Goal: Task Accomplishment & Management: Complete application form

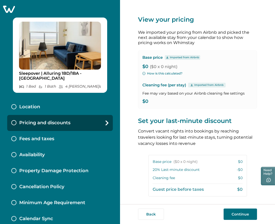
click at [74, 107] on div "Location" at bounding box center [60, 107] width 106 height 16
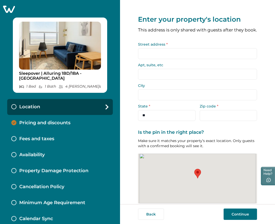
click at [153, 57] on input "Street address *" at bounding box center [197, 53] width 119 height 11
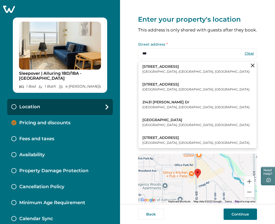
click at [158, 77] on button "21400 Ridgetop Circle Sterling, VA, USA" at bounding box center [197, 69] width 119 height 16
type input "**********"
type input "********"
select select "**"
type input "*****"
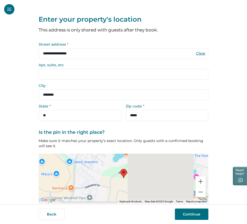
scroll to position [21, 0]
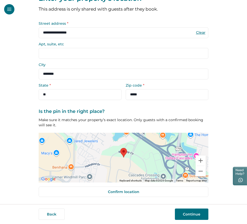
click at [198, 214] on button "Continue" at bounding box center [191, 213] width 33 height 11
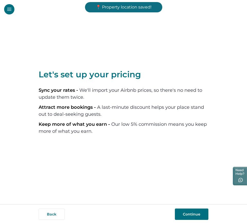
click at [181, 211] on button "Continue" at bounding box center [191, 213] width 33 height 11
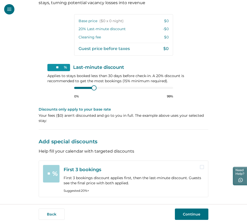
scroll to position [129, 0]
click at [186, 209] on button "Continue" at bounding box center [191, 213] width 33 height 11
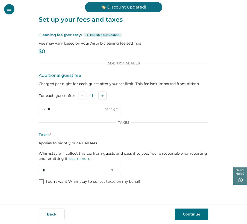
click at [52, 186] on div "Set up your fees and taxes Cleaning fee (per stay) Imported from Airbnb Fee may…" at bounding box center [124, 96] width 170 height 192
click at [52, 182] on p "I don’t want Whimstay to collect taxes on my behalf" at bounding box center [93, 181] width 94 height 5
click at [58, 164] on div "Taxes * Applies to nightly price + all fees. Whimstay will collect this tax fro…" at bounding box center [124, 154] width 170 height 44
click at [37, 187] on div "Set up your fees and taxes Cleaning fee (per stay) Imported from Airbnb Fee may…" at bounding box center [123, 102] width 247 height 204
click at [41, 183] on div at bounding box center [41, 181] width 3 height 4
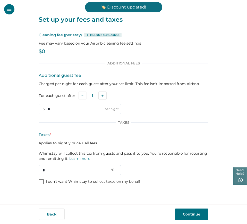
click at [58, 174] on input "*" at bounding box center [80, 170] width 82 height 10
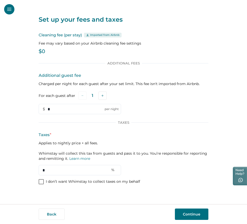
type input "*"
click at [186, 219] on button "Continue" at bounding box center [191, 213] width 33 height 11
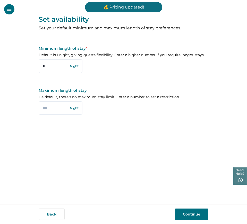
click at [186, 211] on button "Continue" at bounding box center [191, 213] width 33 height 11
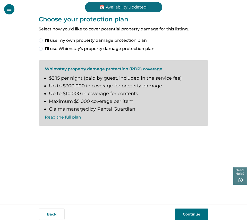
click at [70, 42] on span "I'll use my own property damage protection plan" at bounding box center [96, 40] width 102 height 6
click at [186, 215] on button "Continue" at bounding box center [191, 213] width 33 height 11
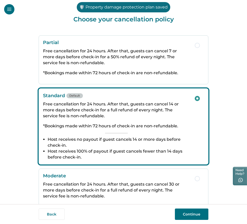
click at [189, 212] on button "Continue" at bounding box center [191, 213] width 33 height 11
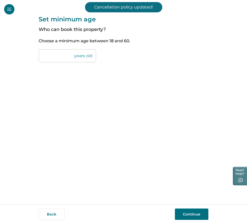
click at [199, 214] on button "Continue" at bounding box center [191, 213] width 33 height 11
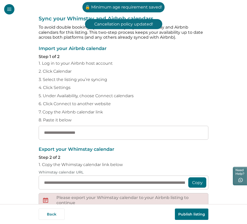
scroll to position [32, 0]
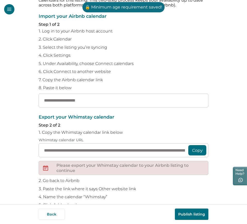
click at [197, 60] on div "Import your Airbnb calendar Step 1 of 2 1. Log in to your Airbnb host account 2…" at bounding box center [124, 60] width 170 height 93
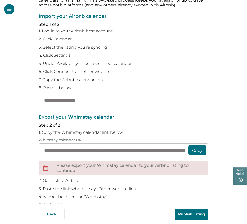
click at [93, 101] on input "text" at bounding box center [124, 100] width 170 height 14
paste input "**********"
type input "**********"
click at [187, 213] on button "Publish listing" at bounding box center [191, 213] width 33 height 11
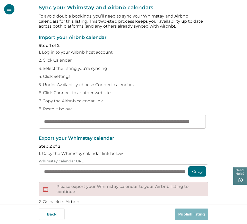
scroll to position [0, 0]
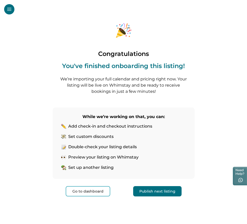
click at [26, 29] on div "Congratulations You've finished onboarding this listing! We’re importing your f…" at bounding box center [123, 112] width 247 height 224
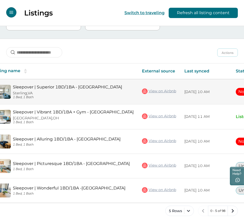
scroll to position [0, 27]
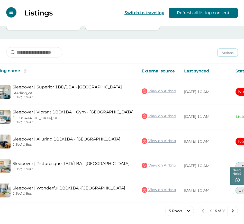
click at [175, 51] on div "Actions Actions Publish listing Unlist listing" at bounding box center [122, 48] width 244 height 19
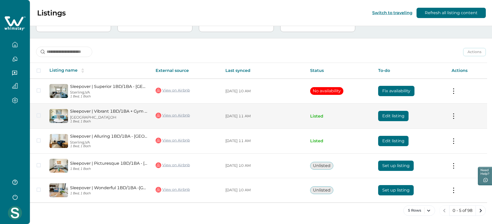
scroll to position [50, 0]
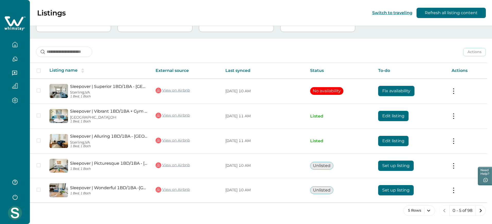
click at [15, 17] on icon at bounding box center [14, 23] width 21 height 15
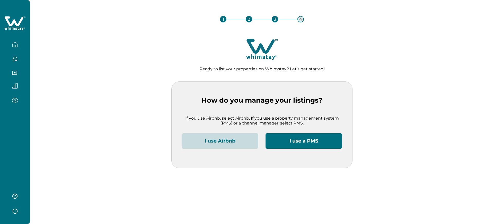
click at [229, 143] on button "I use Airbnb" at bounding box center [220, 140] width 76 height 15
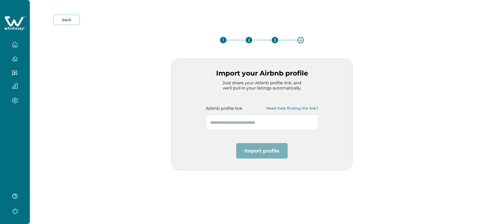
click at [241, 123] on input "text" at bounding box center [262, 122] width 112 height 15
paste input "**********"
type input "**********"
click at [256, 145] on button "Import profile" at bounding box center [261, 150] width 51 height 15
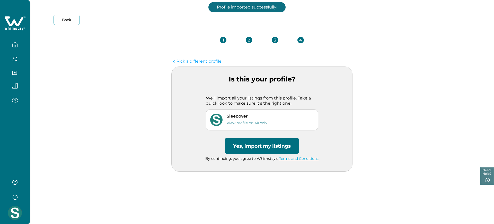
click at [256, 145] on button "Yes, import my listings" at bounding box center [262, 145] width 74 height 15
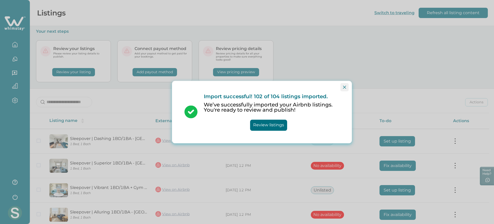
click at [344, 88] on icon "Close" at bounding box center [344, 86] width 3 height 3
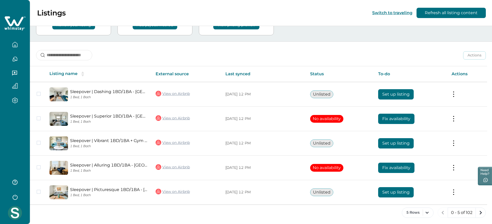
scroll to position [49, 0]
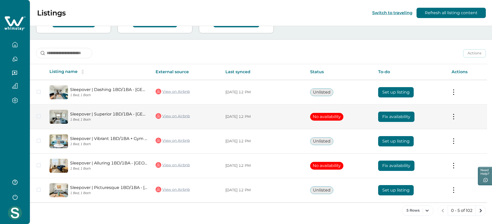
click at [181, 114] on link "View on Airbnb" at bounding box center [172, 115] width 34 height 7
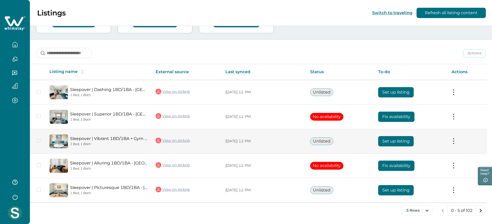
click at [180, 140] on link "View on Airbnb" at bounding box center [172, 140] width 34 height 7
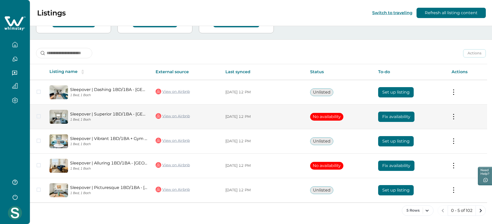
click at [180, 114] on link "View on Airbnb" at bounding box center [172, 115] width 34 height 7
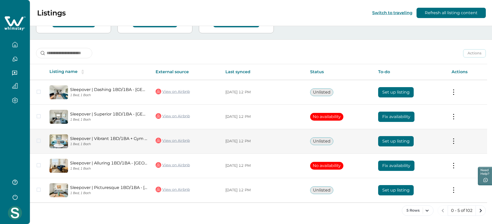
click at [403, 139] on button "Set up listing" at bounding box center [396, 141] width 36 height 10
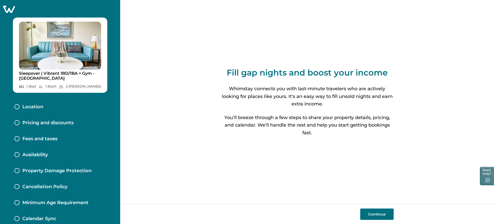
click at [78, 103] on div "Location" at bounding box center [60, 107] width 100 height 16
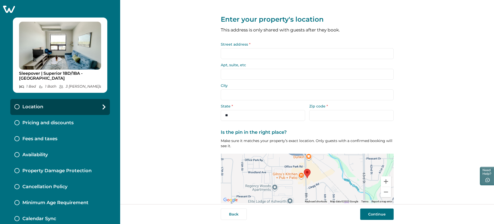
click at [13, 8] on icon at bounding box center [9, 9] width 13 height 8
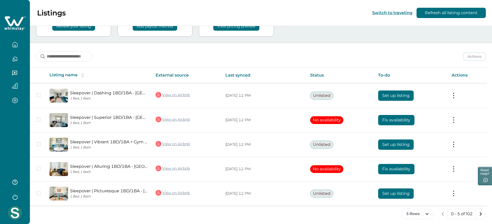
scroll to position [49, 0]
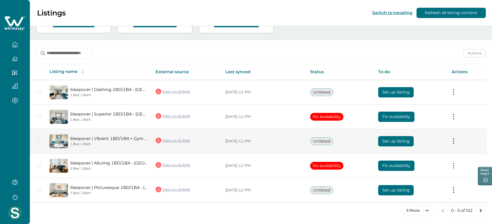
click at [390, 142] on button "Set up listing" at bounding box center [396, 141] width 36 height 10
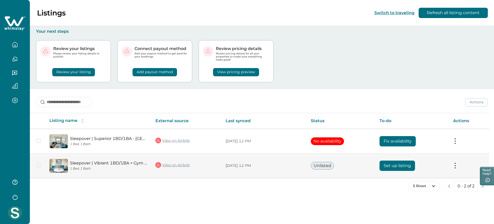
click at [393, 164] on button "Set up listing" at bounding box center [398, 165] width 36 height 10
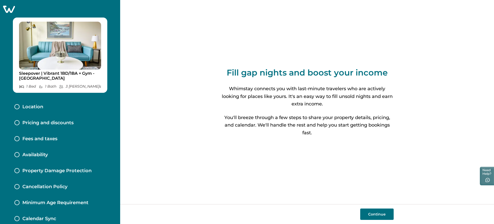
drag, startPoint x: 187, startPoint y: 98, endPoint x: 79, endPoint y: 108, distance: 108.1
click at [79, 108] on div "Location" at bounding box center [60, 107] width 100 height 16
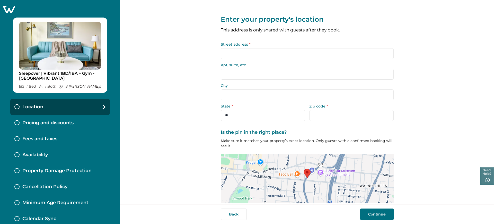
click at [239, 55] on input "Street address *" at bounding box center [307, 53] width 173 height 11
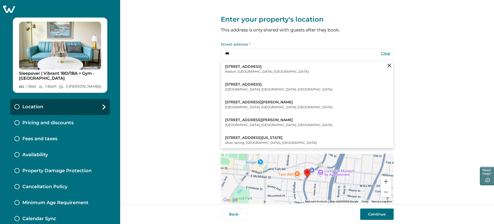
click at [250, 92] on button "12332 Towncenter Plaza Sterling, VA, USA" at bounding box center [307, 87] width 172 height 16
drag, startPoint x: 447, startPoint y: 106, endPoint x: 436, endPoint y: 105, distance: 10.9
click at [436, 105] on div "Enter your property's location This address is only shared with guests after th…" at bounding box center [307, 102] width 374 height 204
type input "**********"
type input "********"
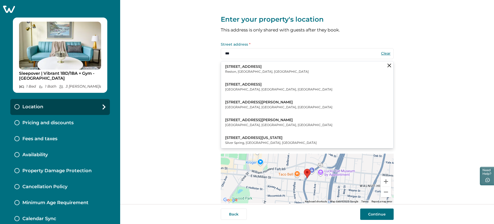
select select "**"
type input "*****"
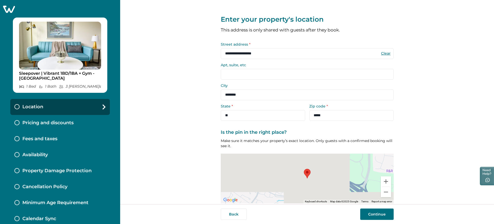
click at [388, 216] on button "Continue" at bounding box center [376, 213] width 33 height 11
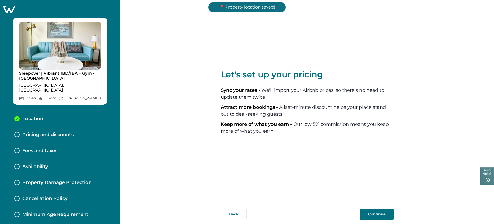
drag, startPoint x: 405, startPoint y: 117, endPoint x: 394, endPoint y: 114, distance: 12.1
click at [394, 114] on div "Let's set up your pricing Sync your rates - We'll import your Airbnb prices, so…" at bounding box center [307, 102] width 374 height 204
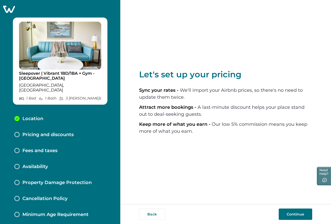
click at [298, 213] on button "Continue" at bounding box center [295, 213] width 33 height 11
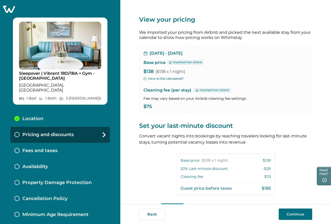
click at [286, 212] on button "Continue" at bounding box center [295, 213] width 33 height 11
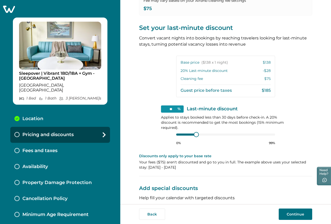
scroll to position [99, 0]
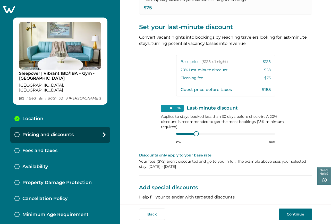
click at [295, 207] on div "Back Continue" at bounding box center [225, 214] width 211 height 20
click at [294, 215] on button "Continue" at bounding box center [295, 213] width 33 height 11
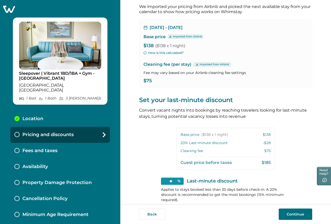
scroll to position [0, 0]
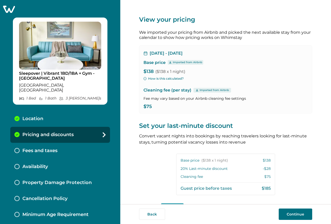
scroll to position [32, 0]
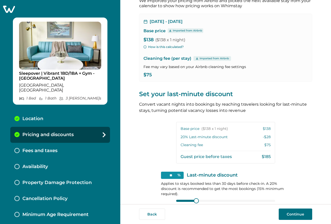
click at [290, 216] on button "Continue" at bounding box center [295, 213] width 33 height 11
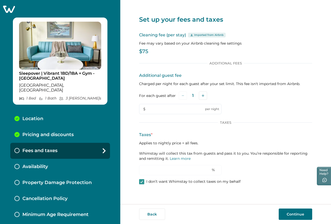
click at [179, 178] on div "Additional Fees Additional guest fee Charged per night for each guest after you…" at bounding box center [225, 123] width 173 height 124
click at [173, 177] on div "Additional Fees Additional guest fee Charged per night for each guest after you…" at bounding box center [225, 123] width 173 height 124
click at [174, 179] on p "I don’t want Whimstay to collect taxes on my behalf" at bounding box center [193, 181] width 94 height 5
click at [176, 170] on input "*" at bounding box center [180, 170] width 82 height 10
type input "*"
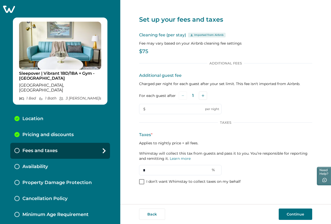
click at [292, 212] on button "Continue" at bounding box center [295, 213] width 33 height 11
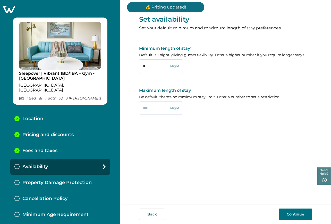
click at [153, 67] on input "*" at bounding box center [161, 65] width 44 height 13
type input "*"
click at [299, 216] on button "Continue" at bounding box center [295, 213] width 33 height 11
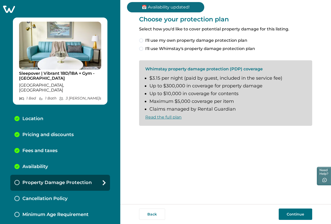
click at [196, 41] on span "I'll use my own property damage protection plan" at bounding box center [196, 40] width 102 height 6
click at [294, 213] on button "Continue" at bounding box center [295, 213] width 33 height 11
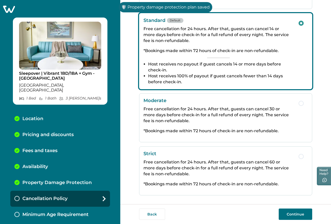
scroll to position [78, 0]
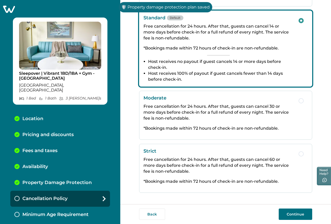
click at [289, 210] on button "Continue" at bounding box center [295, 213] width 33 height 11
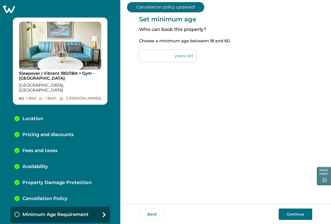
click at [292, 213] on button "Continue" at bounding box center [295, 213] width 33 height 11
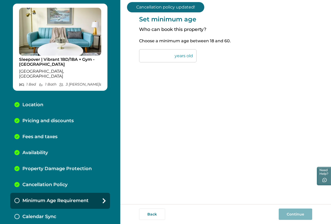
scroll to position [15, 0]
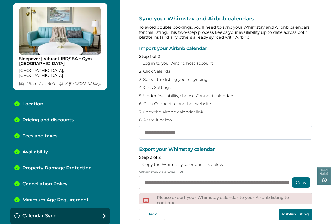
click at [207, 135] on input "text" at bounding box center [225, 133] width 173 height 14
paste input "**********"
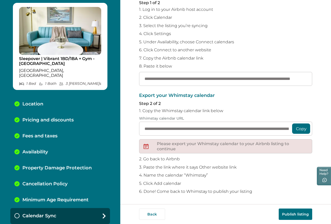
scroll to position [54, 0]
type input "**********"
click at [301, 210] on button "Publish listing" at bounding box center [295, 213] width 33 height 11
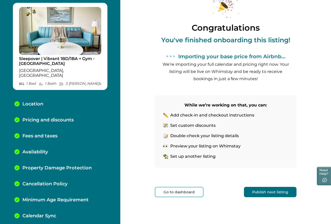
click at [273, 195] on button "Publish next listing" at bounding box center [270, 192] width 53 height 10
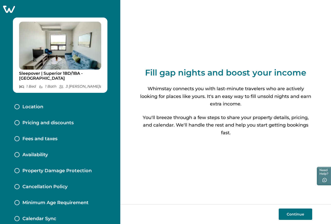
click at [4, 7] on icon at bounding box center [9, 9] width 12 height 7
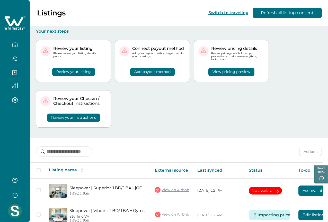
scroll to position [0, 38]
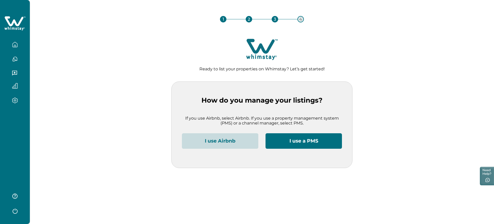
click at [239, 135] on button "I use Airbnb" at bounding box center [220, 140] width 76 height 15
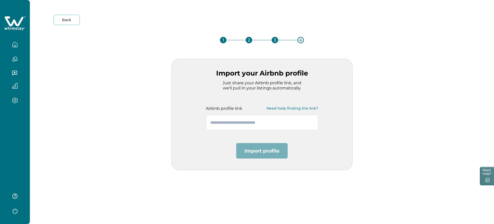
click at [248, 127] on input "text" at bounding box center [262, 122] width 112 height 15
paste input "**********"
type input "**********"
click at [254, 148] on button "Import profile" at bounding box center [261, 150] width 51 height 15
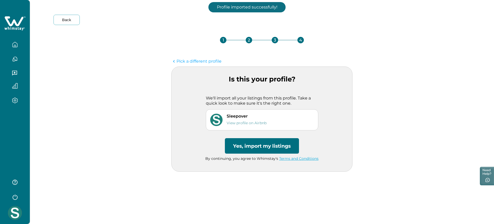
click at [280, 147] on button "Yes, import my listings" at bounding box center [262, 145] width 74 height 15
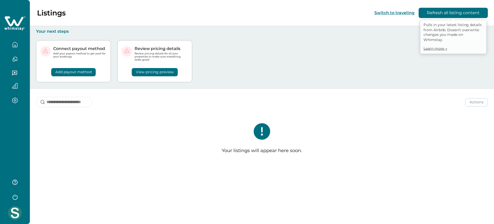
click at [442, 8] on button "Refresh all listing content" at bounding box center [453, 13] width 69 height 10
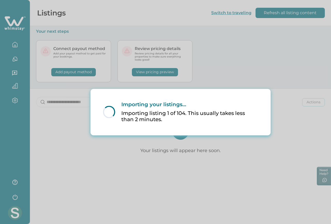
click at [301, 33] on div "Loading... Importing your listings... Importing listing 1 of 104. This usually …" at bounding box center [165, 112] width 331 height 224
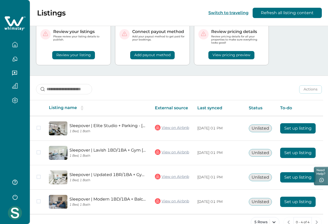
scroll to position [26, 0]
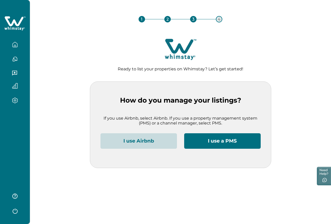
click at [152, 143] on button "I use Airbnb" at bounding box center [138, 140] width 76 height 15
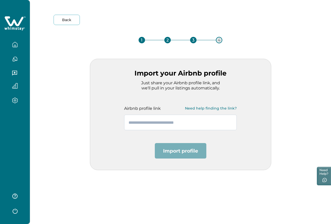
click at [132, 123] on input "text" at bounding box center [180, 122] width 112 height 15
paste input "**********"
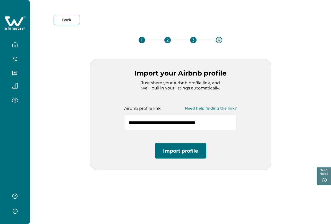
type input "**********"
click at [181, 153] on button "Import profile" at bounding box center [180, 150] width 51 height 15
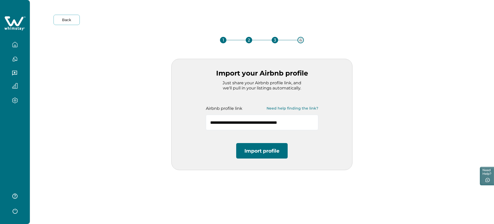
click at [275, 152] on button "Import profile" at bounding box center [261, 150] width 51 height 15
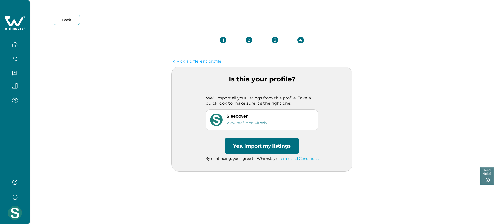
click at [276, 150] on button "Yes, import my listings" at bounding box center [262, 145] width 74 height 15
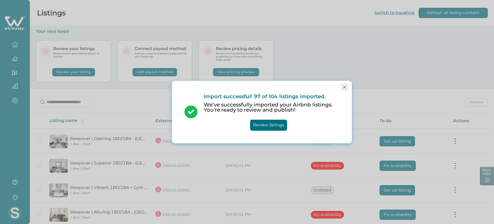
click at [331, 88] on icon "Close" at bounding box center [344, 86] width 3 height 3
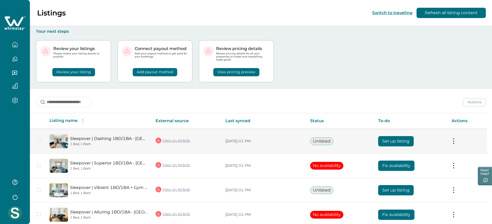
scroll to position [49, 0]
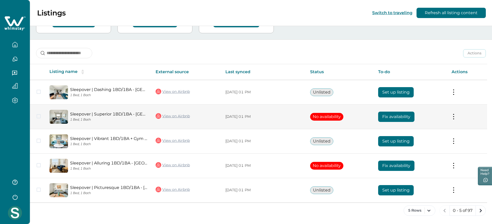
click at [179, 116] on link "View on Airbnb" at bounding box center [172, 115] width 34 height 7
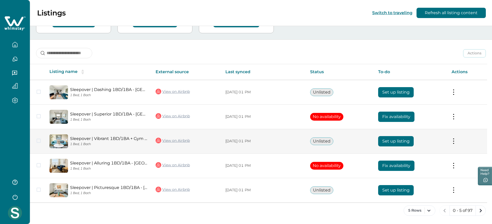
click at [176, 140] on link "View on Airbnb" at bounding box center [172, 140] width 34 height 7
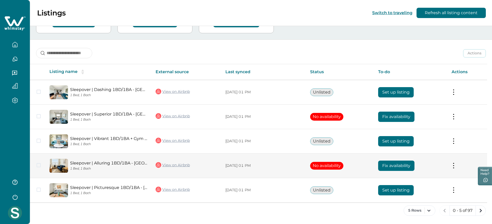
click at [177, 165] on link "View on Airbnb" at bounding box center [172, 164] width 34 height 7
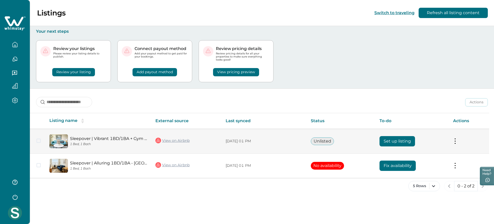
click at [406, 143] on button "Set up listing" at bounding box center [398, 141] width 36 height 10
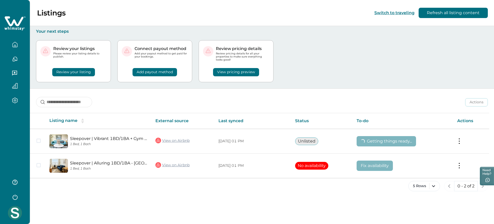
drag, startPoint x: 321, startPoint y: 58, endPoint x: 275, endPoint y: 23, distance: 57.7
click at [275, 23] on div "Listings Switch to traveling Refresh all listing content" at bounding box center [247, 13] width 494 height 26
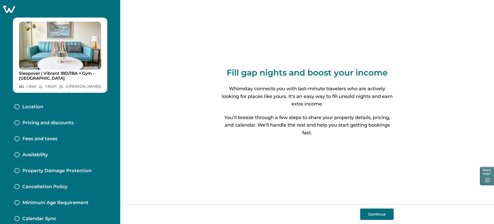
click at [57, 105] on div "Location" at bounding box center [60, 107] width 100 height 16
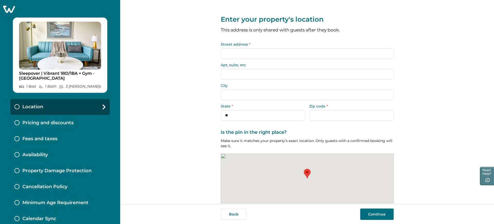
click at [262, 56] on input "Street address *" at bounding box center [307, 53] width 173 height 11
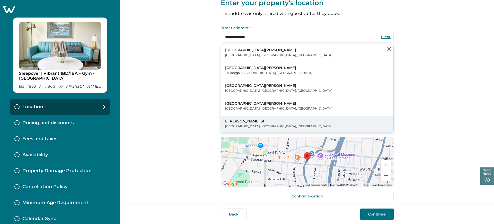
scroll to position [15, 0]
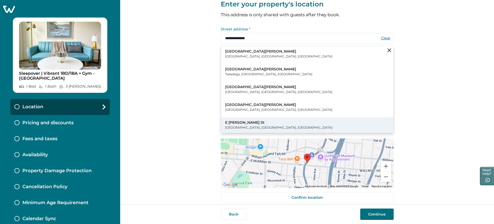
type input "**********"
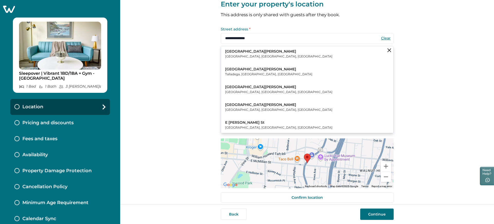
click at [245, 122] on p "E [PERSON_NAME] St" at bounding box center [278, 122] width 107 height 5
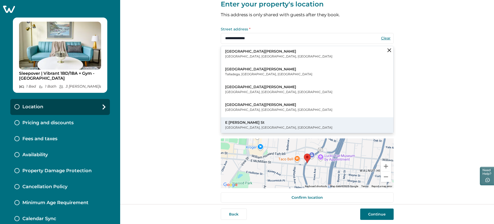
type input "**********"
select select "**"
type input "*****"
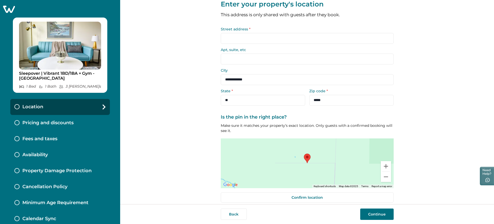
click at [282, 41] on input "Street address *" at bounding box center [307, 38] width 173 height 11
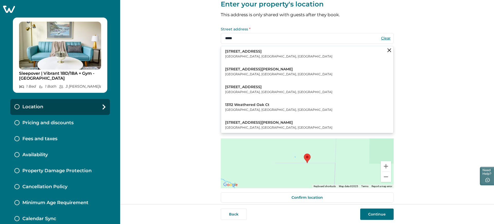
click at [268, 82] on button "13112 Tall Shadows Lane Fairfax, VA, USA" at bounding box center [307, 90] width 172 height 16
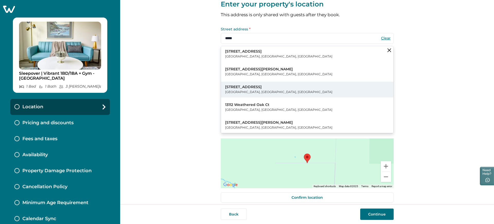
type input "**********"
type input "*******"
select select "**"
type input "*****"
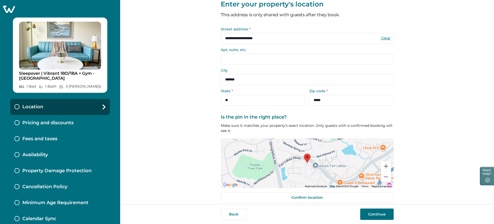
click at [381, 213] on button "Continue" at bounding box center [376, 213] width 33 height 11
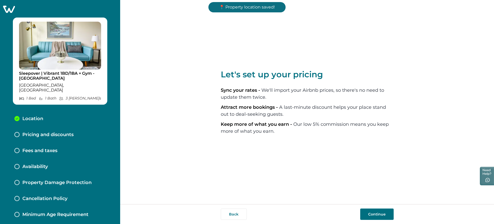
click at [378, 212] on button "Continue" at bounding box center [376, 213] width 33 height 11
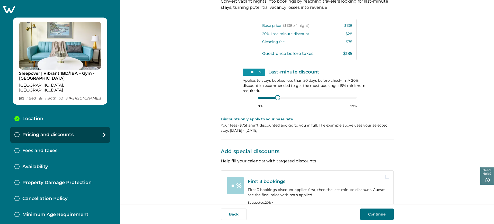
scroll to position [135, 0]
click at [370, 213] on button "Continue" at bounding box center [376, 213] width 33 height 11
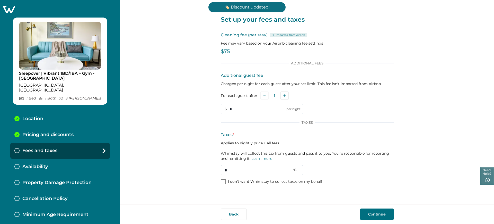
click at [242, 167] on input "*" at bounding box center [262, 170] width 82 height 10
type input "*"
click at [80, 127] on div "Pricing and discounts" at bounding box center [60, 135] width 100 height 16
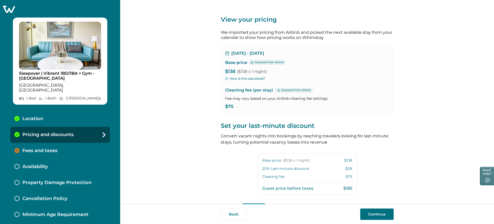
click at [73, 145] on div "Fees and taxes" at bounding box center [60, 151] width 100 height 16
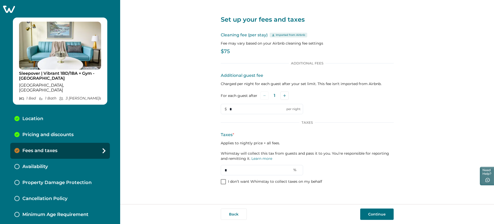
click at [377, 217] on button "Continue" at bounding box center [376, 213] width 33 height 11
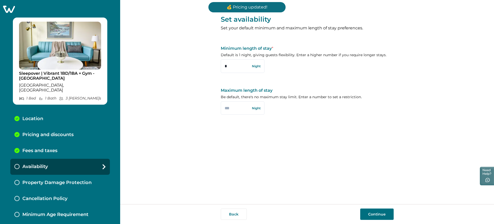
click at [374, 211] on button "Continue" at bounding box center [376, 213] width 33 height 11
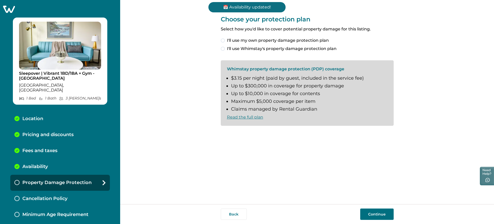
click at [263, 49] on span "I'll use Whimstay's property damage protection plan" at bounding box center [282, 49] width 110 height 6
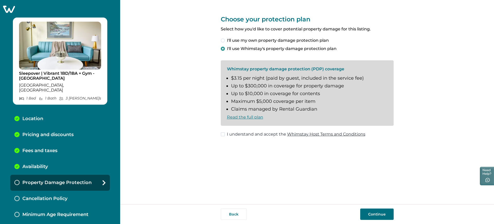
click at [269, 41] on span "I'll use my own property damage protection plan" at bounding box center [278, 40] width 102 height 6
click at [364, 210] on button "Continue" at bounding box center [376, 213] width 33 height 11
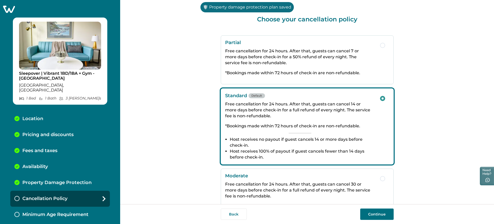
click at [364, 210] on button "Continue" at bounding box center [376, 213] width 33 height 11
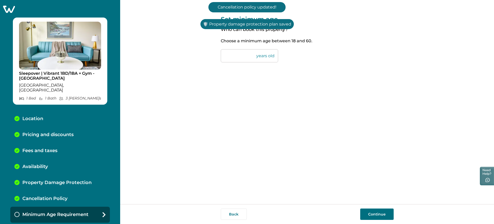
click at [364, 210] on button "Continue" at bounding box center [376, 213] width 33 height 11
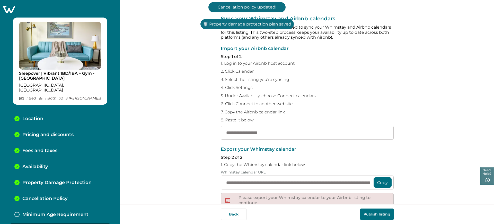
scroll to position [10, 0]
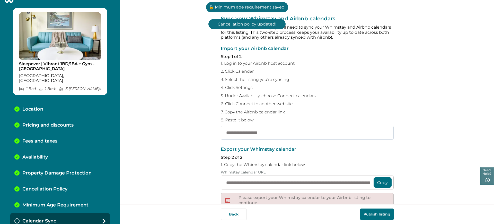
click at [273, 132] on input "text" at bounding box center [307, 133] width 173 height 14
paste input "**********"
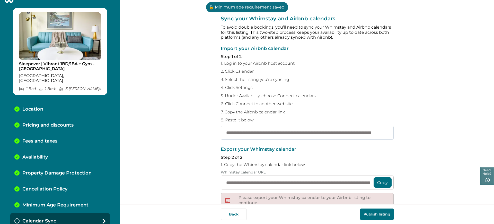
scroll to position [0, 50]
type input "**********"
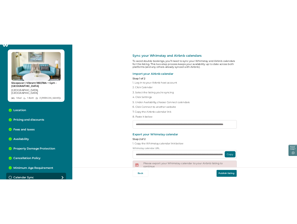
scroll to position [0, 0]
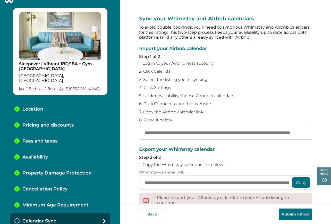
click at [285, 214] on button "Publish listing" at bounding box center [295, 213] width 33 height 11
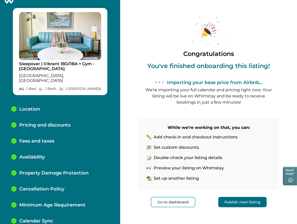
click at [253, 200] on button "Publish next listing" at bounding box center [242, 202] width 48 height 10
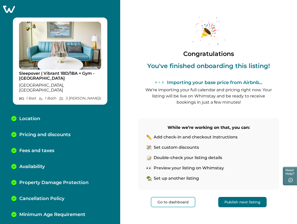
click at [11, 7] on icon at bounding box center [9, 9] width 12 height 7
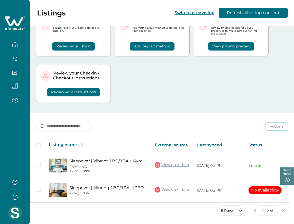
click at [208, 87] on div "Review your listing Please review your listing details to publish. Review your …" at bounding box center [162, 60] width 252 height 104
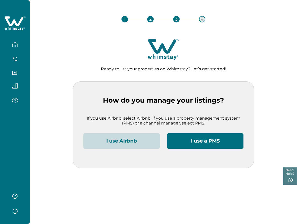
click at [132, 146] on button "I use Airbnb" at bounding box center [121, 140] width 76 height 15
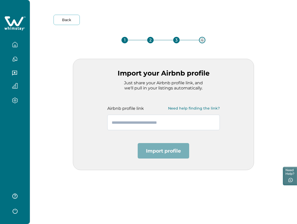
click at [127, 124] on input "text" at bounding box center [163, 122] width 112 height 15
paste input "**********"
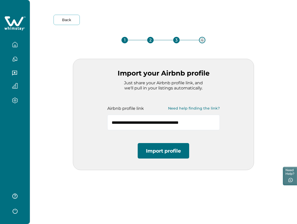
type input "**********"
click at [149, 152] on button "Import profile" at bounding box center [163, 150] width 51 height 15
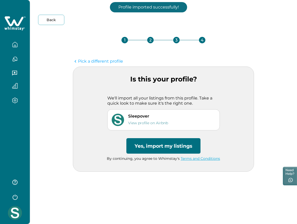
click at [149, 152] on button "Yes, import my listings" at bounding box center [163, 145] width 74 height 15
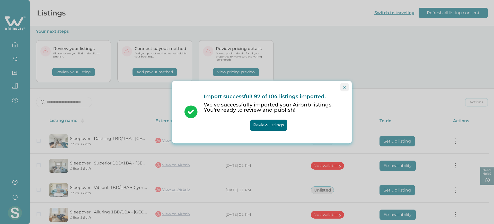
click at [297, 85] on button "Close" at bounding box center [345, 87] width 8 height 8
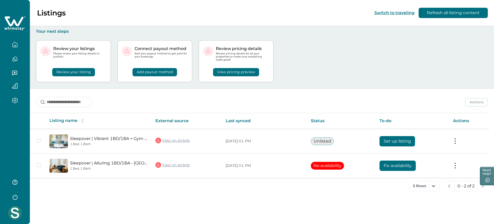
click at [206, 194] on div "5 Rows 0 - 2 of 2" at bounding box center [262, 190] width 464 height 19
